Goal: Navigation & Orientation: Find specific page/section

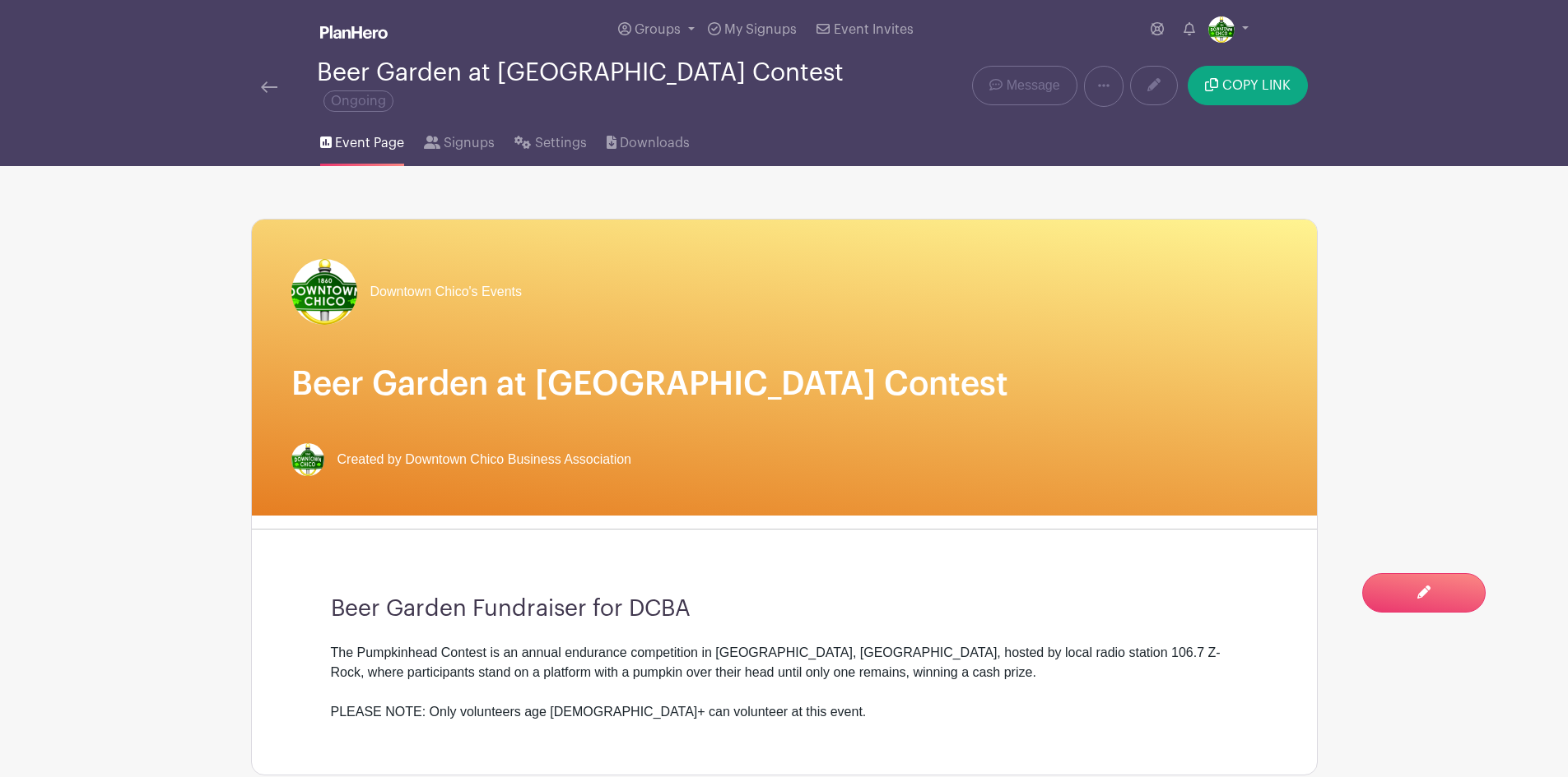
click at [269, 81] on img at bounding box center [269, 87] width 17 height 11
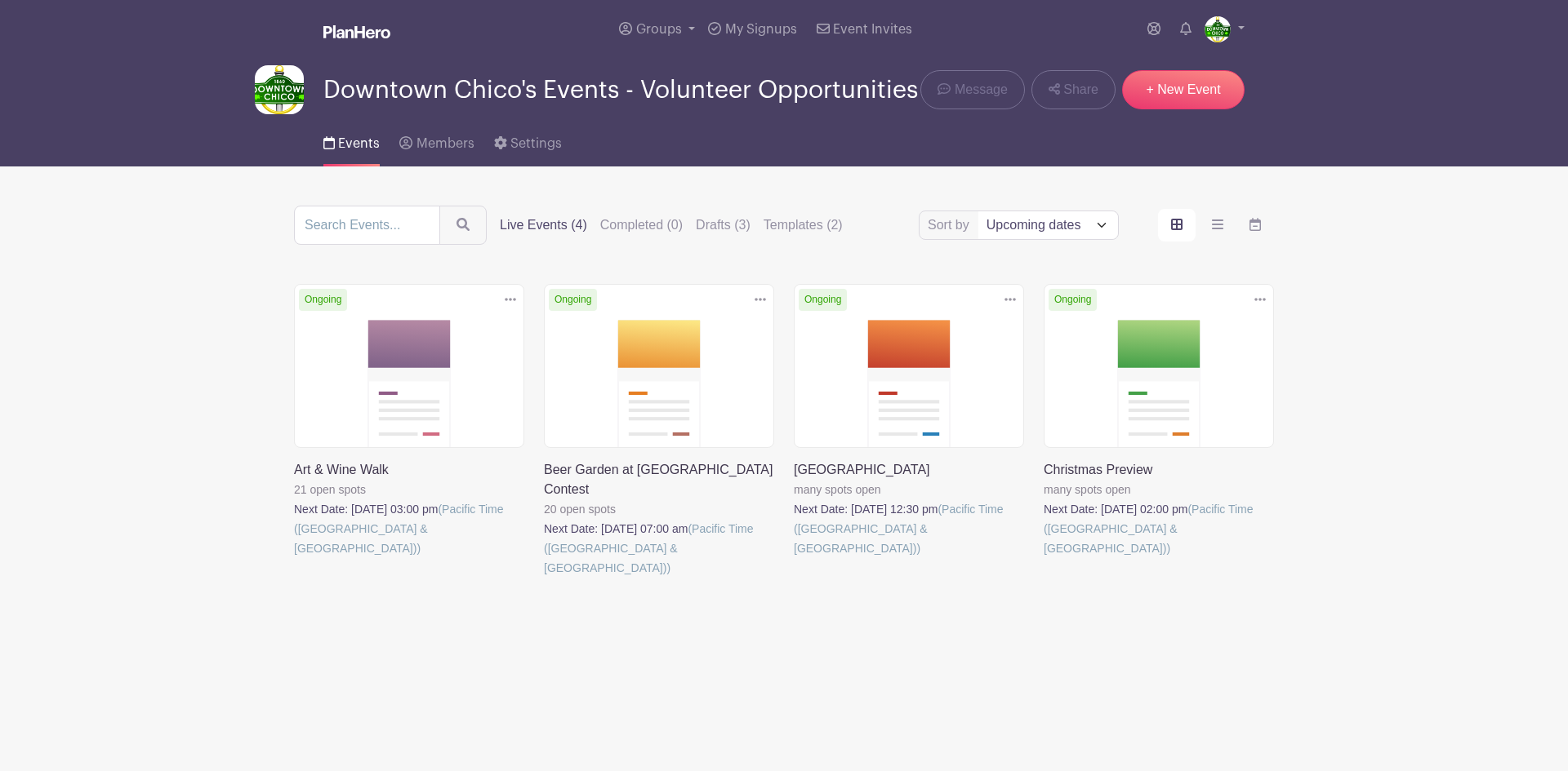
click at [294, 559] on link at bounding box center [294, 559] width 0 height 0
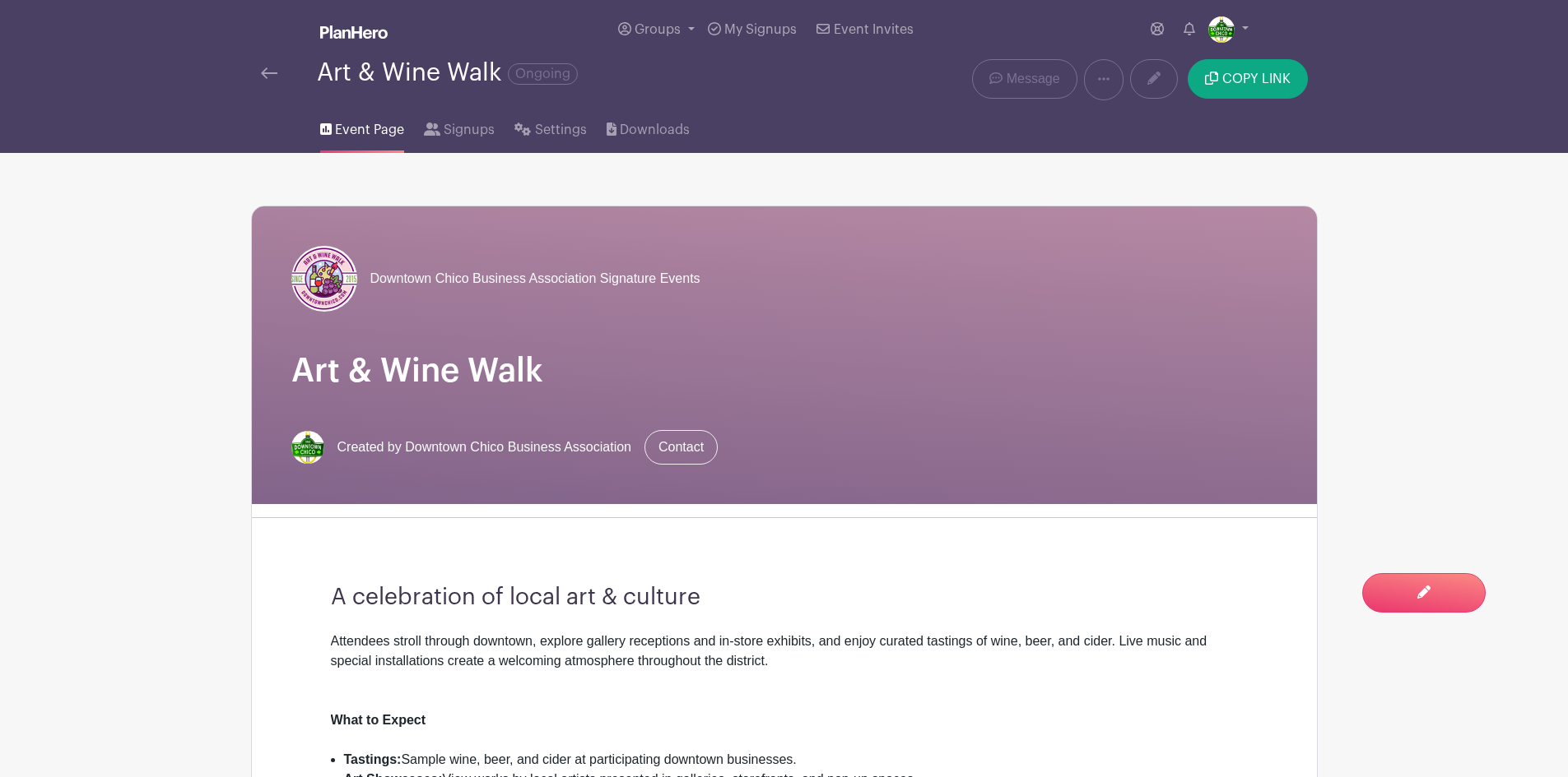
click at [268, 73] on img at bounding box center [269, 73] width 17 height 11
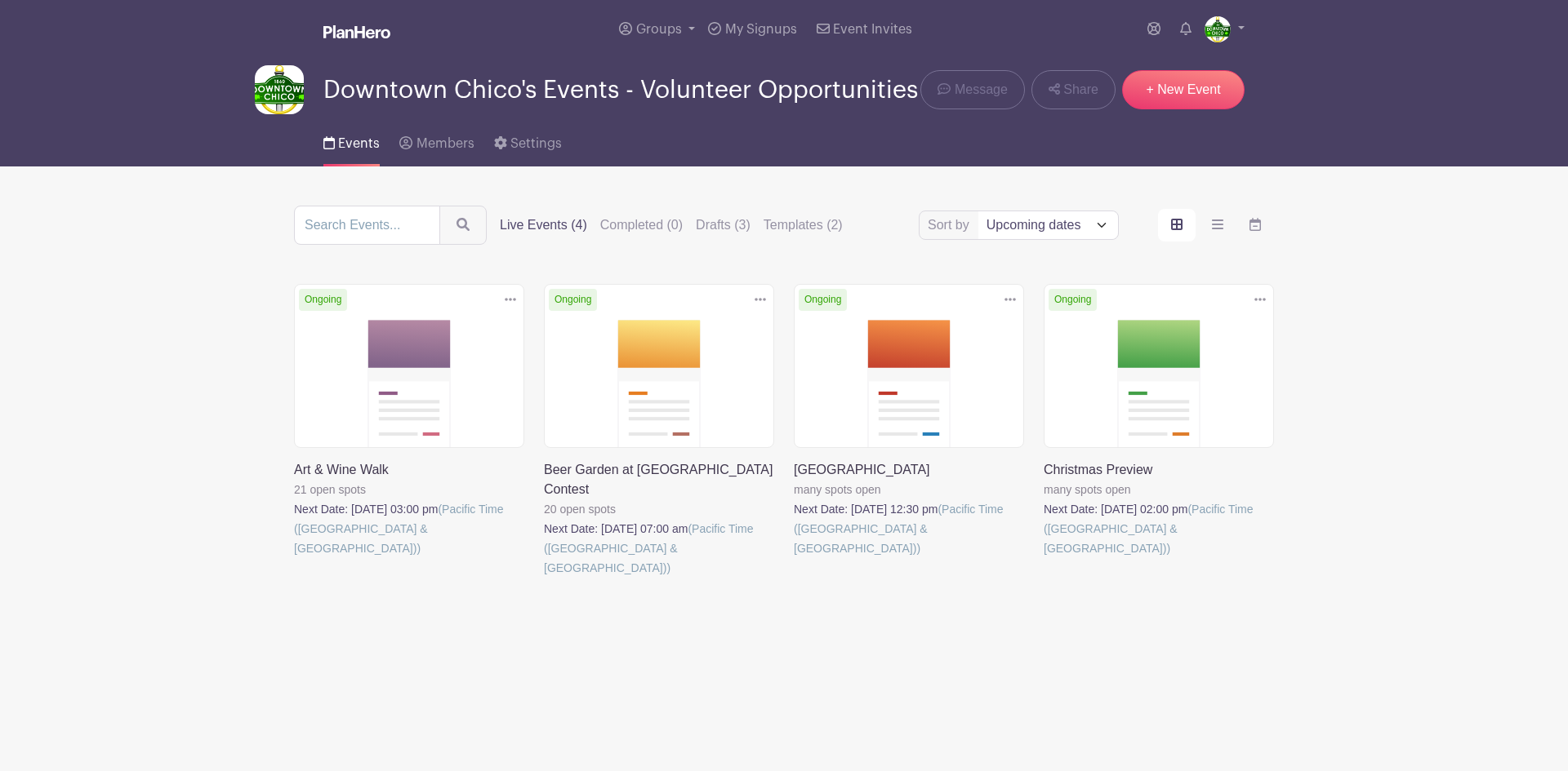
click at [544, 578] on link at bounding box center [544, 578] width 0 height 0
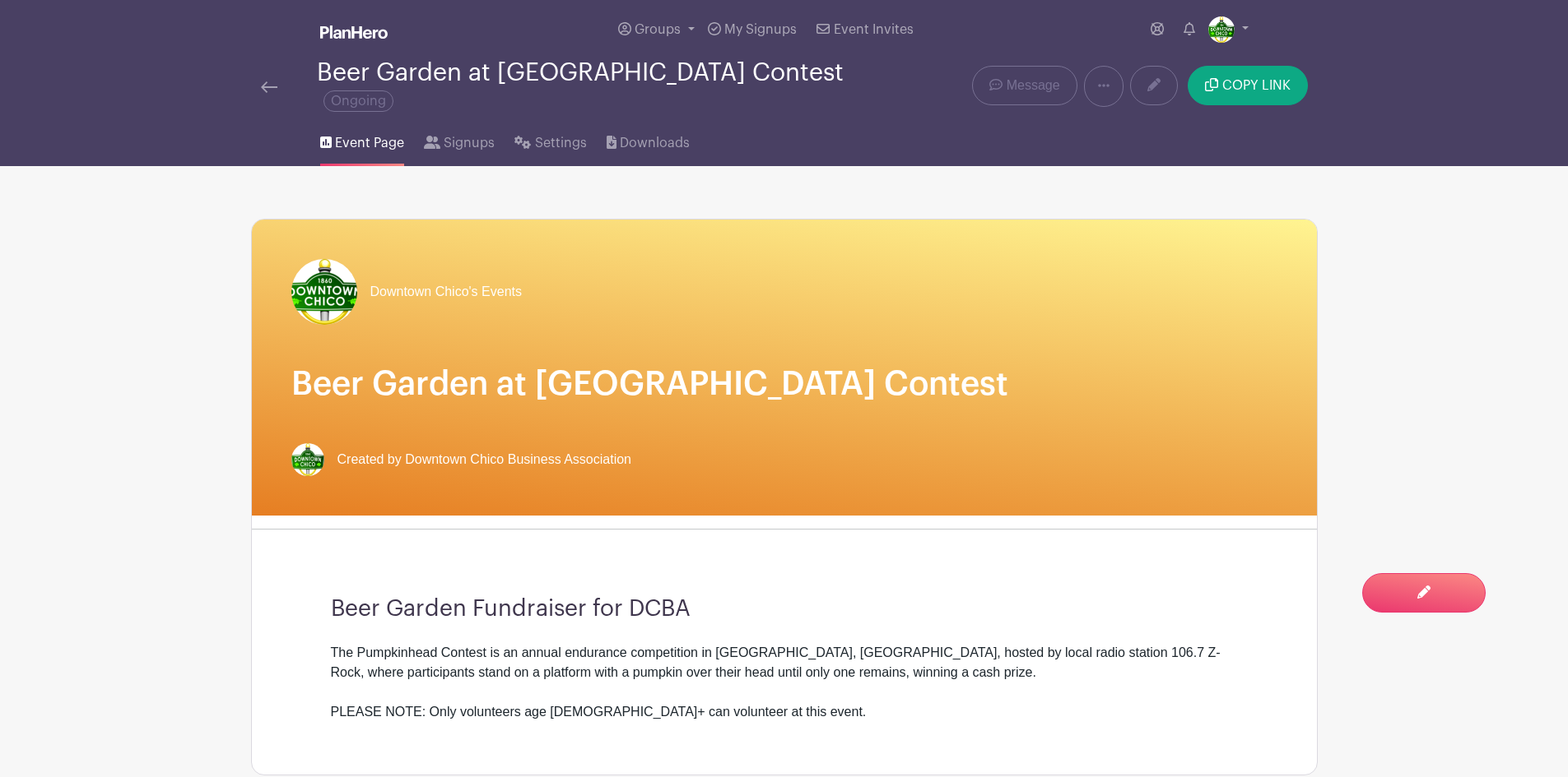
click at [271, 81] on img at bounding box center [269, 87] width 17 height 11
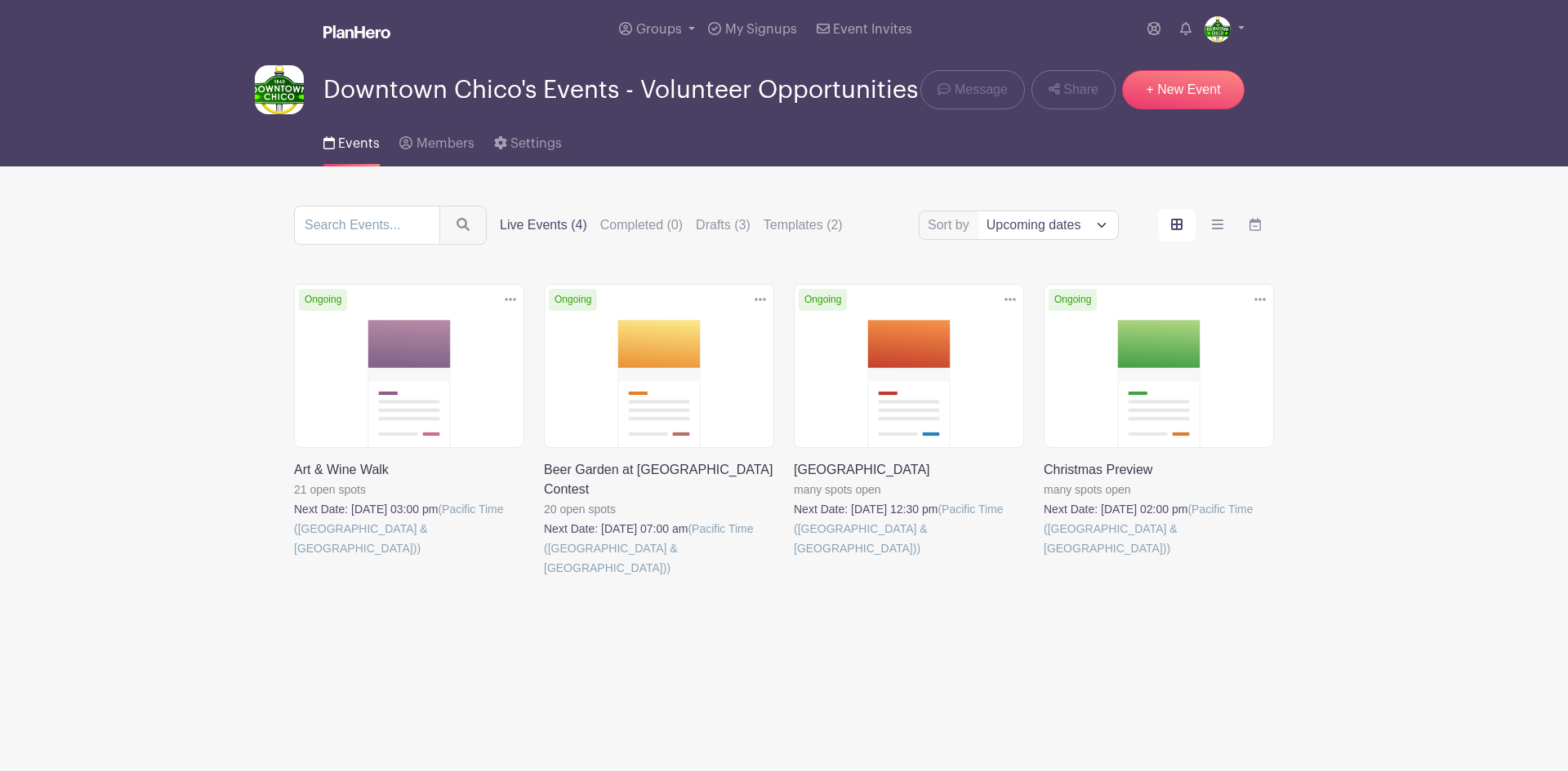
click at [794, 559] on link at bounding box center [794, 559] width 0 height 0
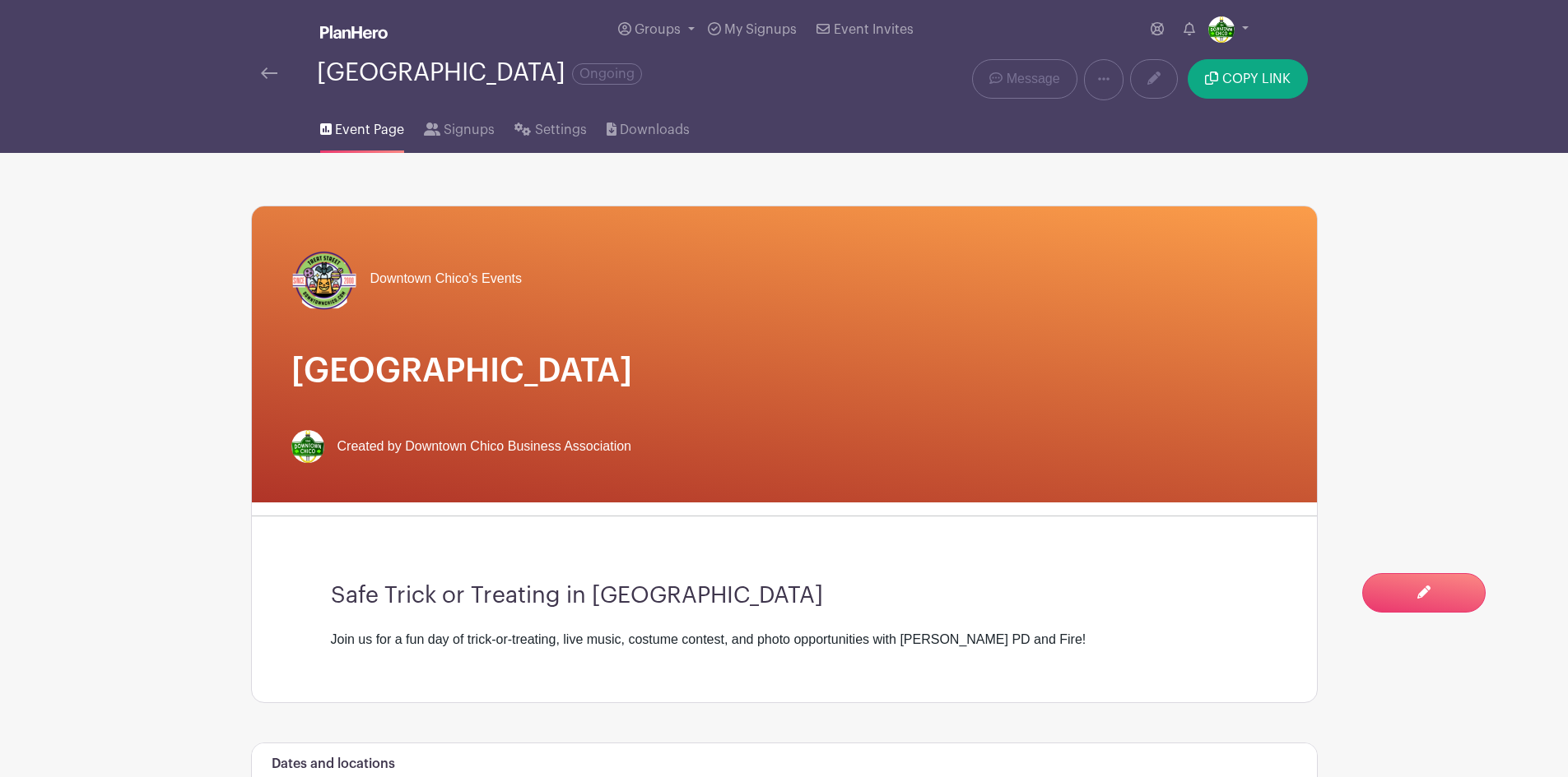
click at [271, 77] on img at bounding box center [269, 73] width 17 height 11
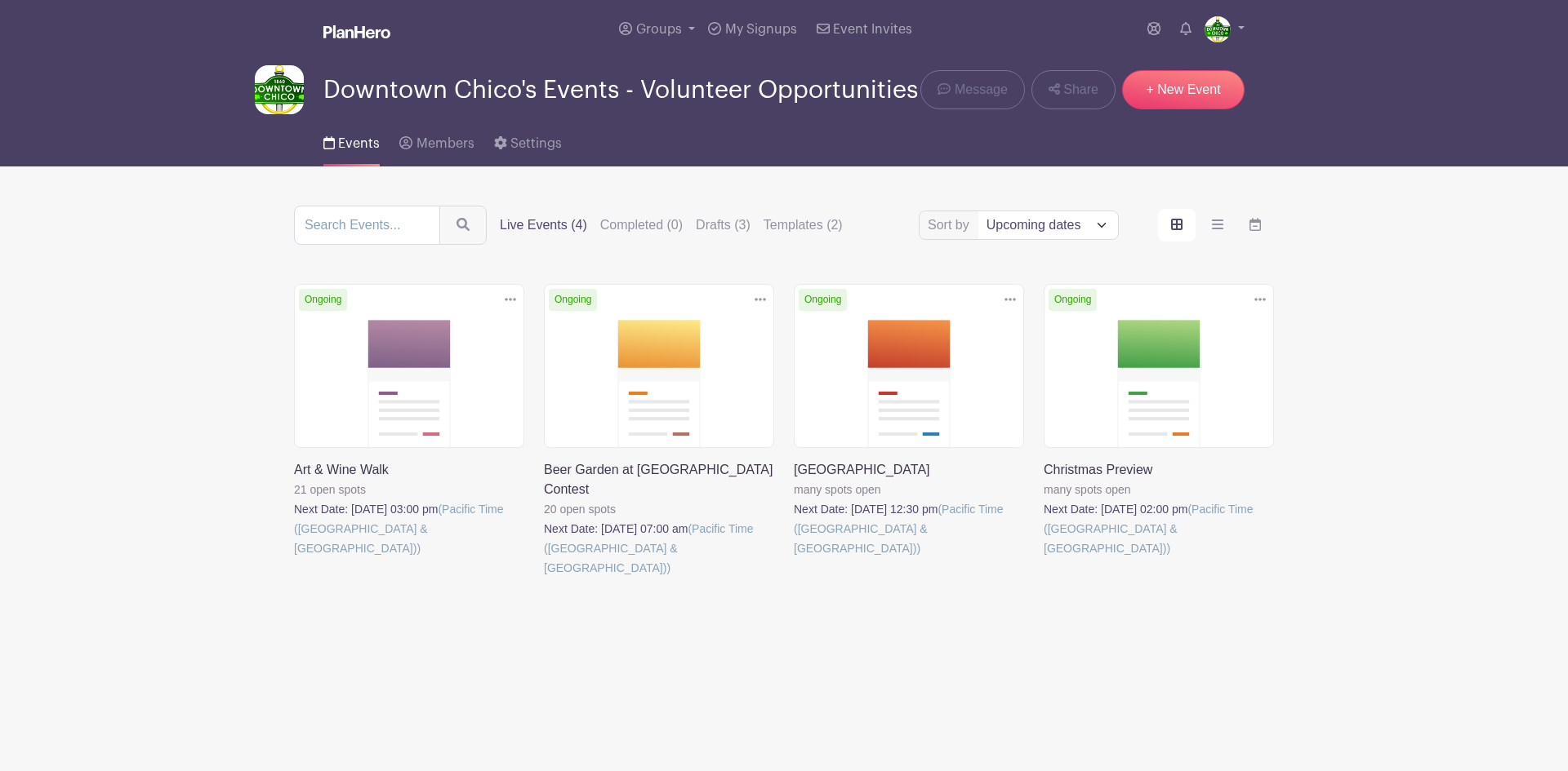
click at [1043, 559] on link at bounding box center [1043, 559] width 0 height 0
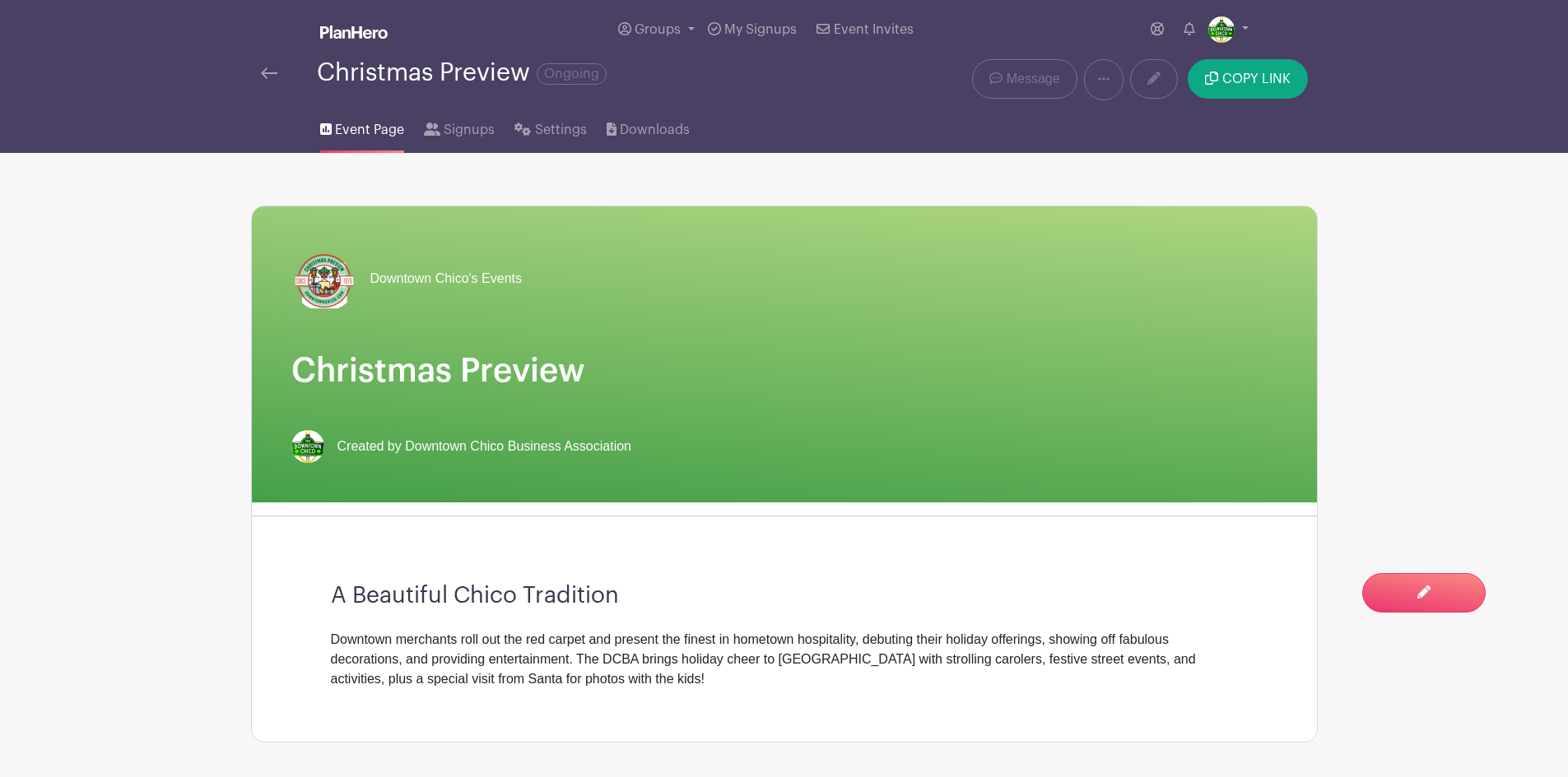
click at [268, 72] on img at bounding box center [269, 73] width 17 height 11
